Goal: Information Seeking & Learning: Stay updated

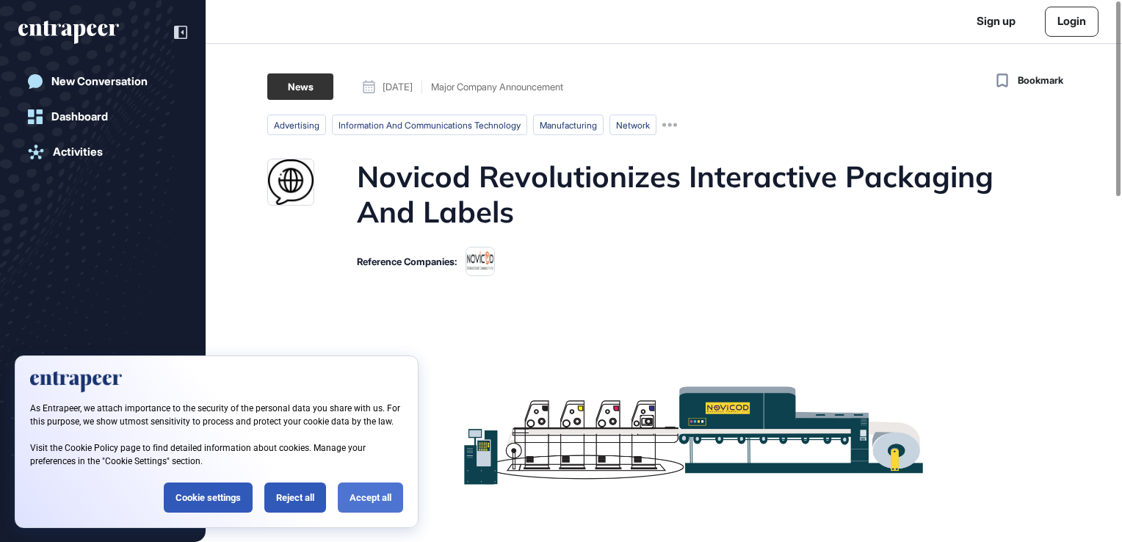
click at [380, 502] on div "Accept all" at bounding box center [370, 497] width 65 height 30
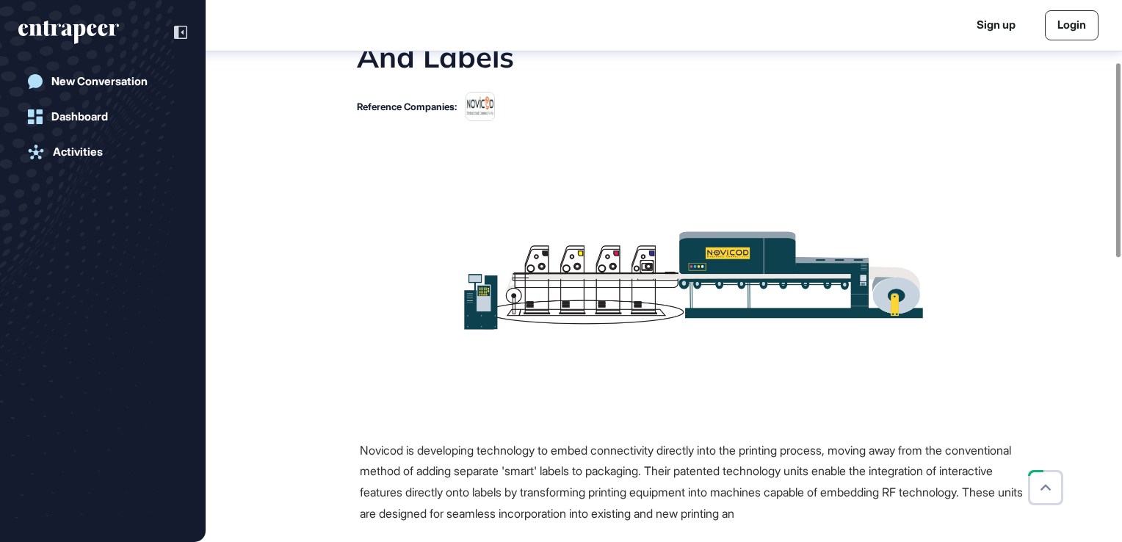
scroll to position [236, 0]
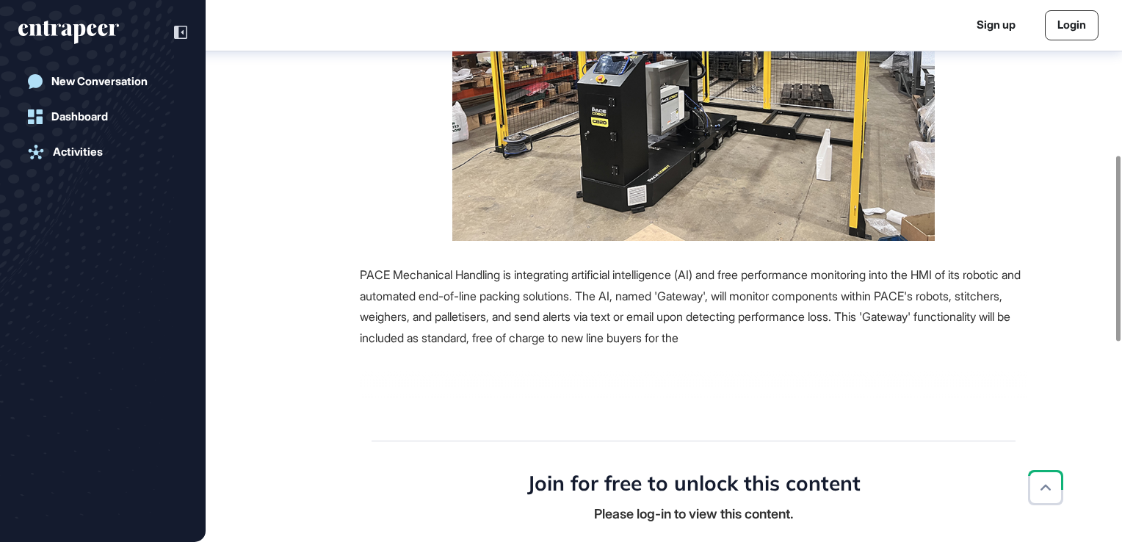
scroll to position [455, 0]
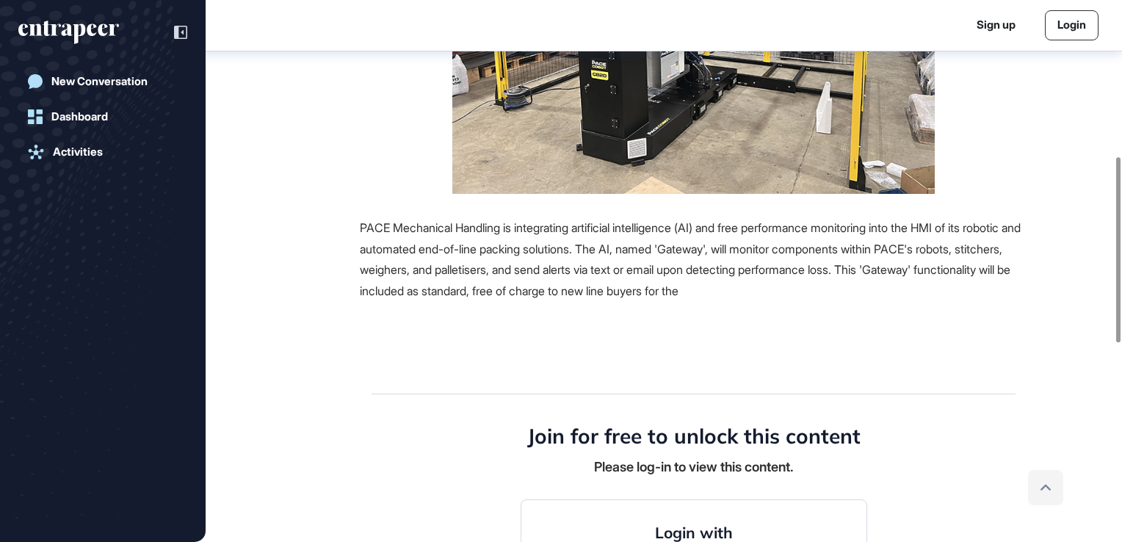
click at [1046, 485] on icon at bounding box center [1046, 488] width 10 height 6
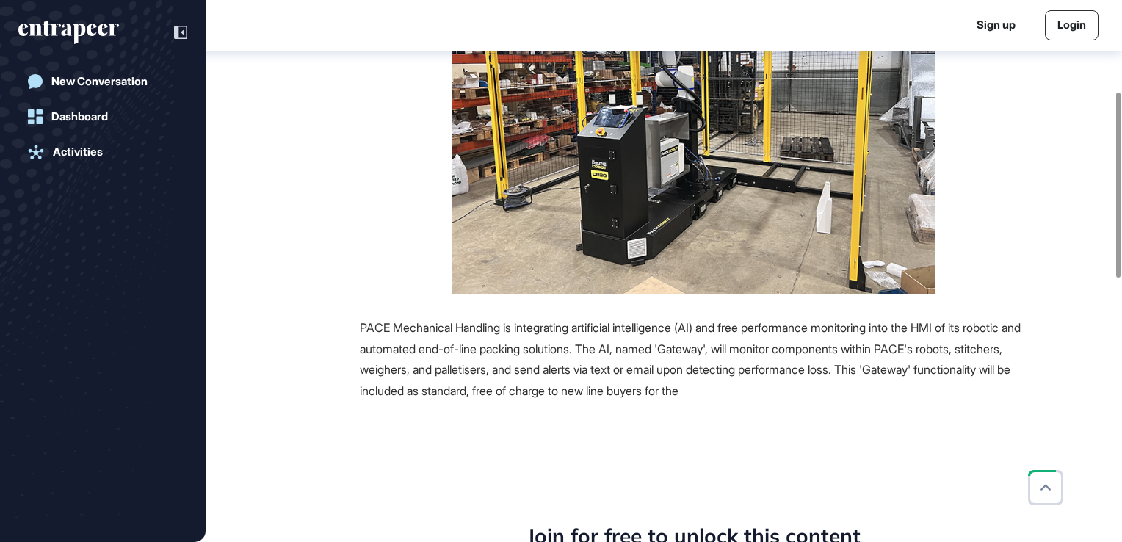
scroll to position [235, 0]
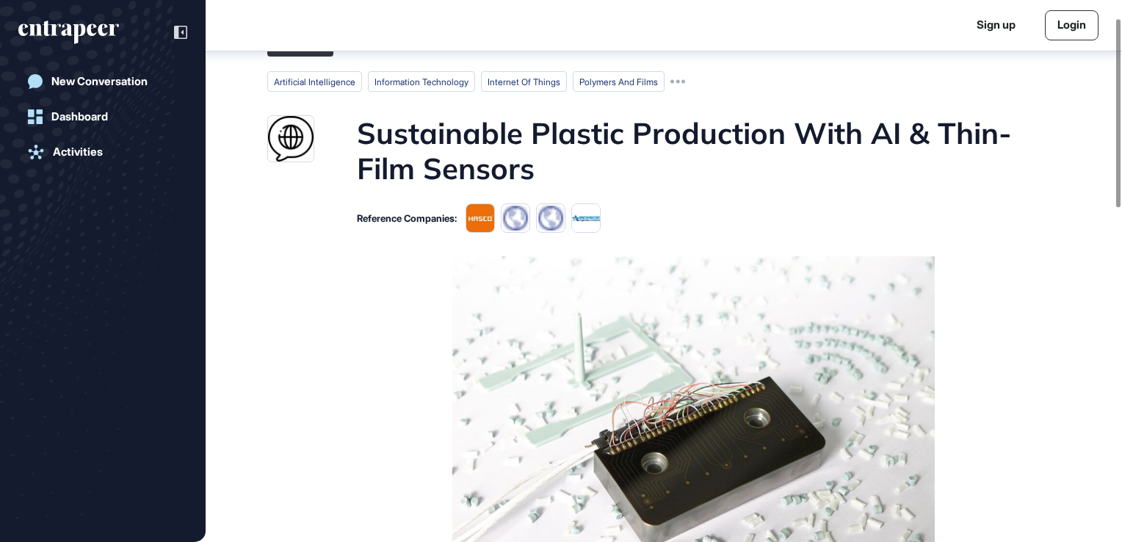
scroll to position [8, 0]
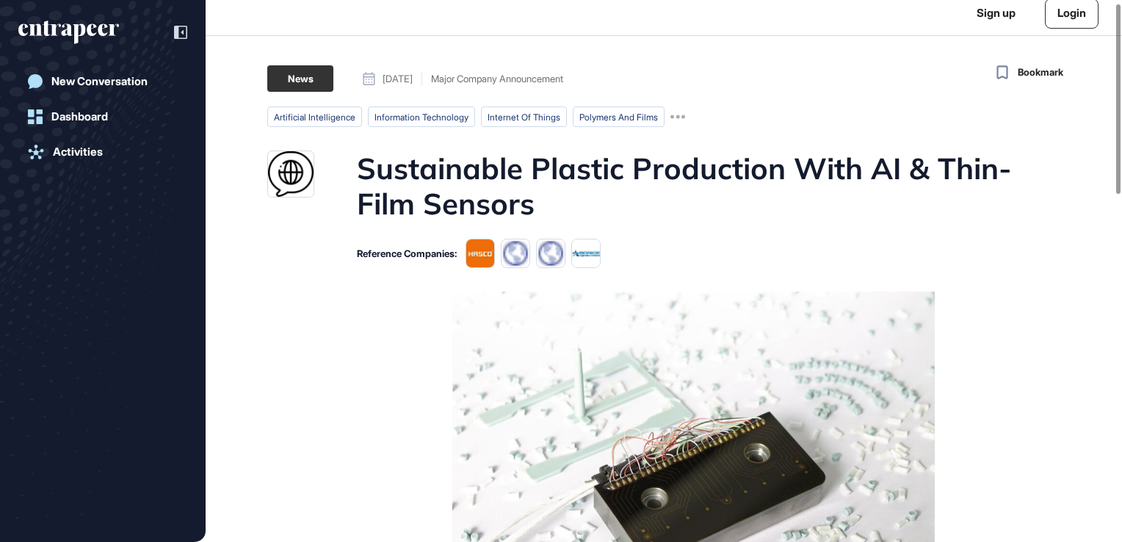
click at [112, 392] on div "New Conversation Dashboard Activities" at bounding box center [102, 286] width 169 height 438
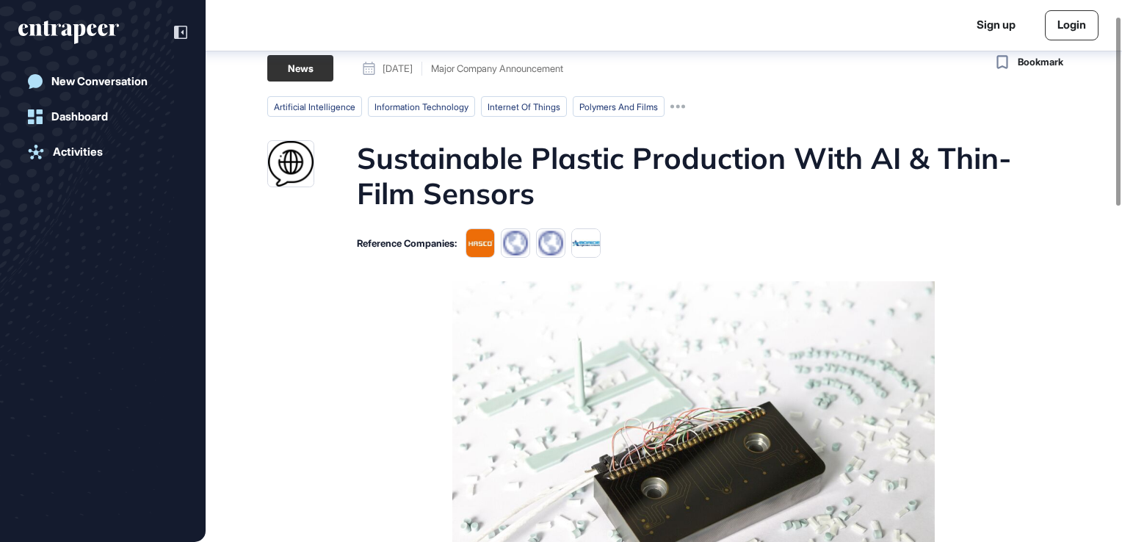
scroll to position [0, 0]
